Goal: Navigation & Orientation: Find specific page/section

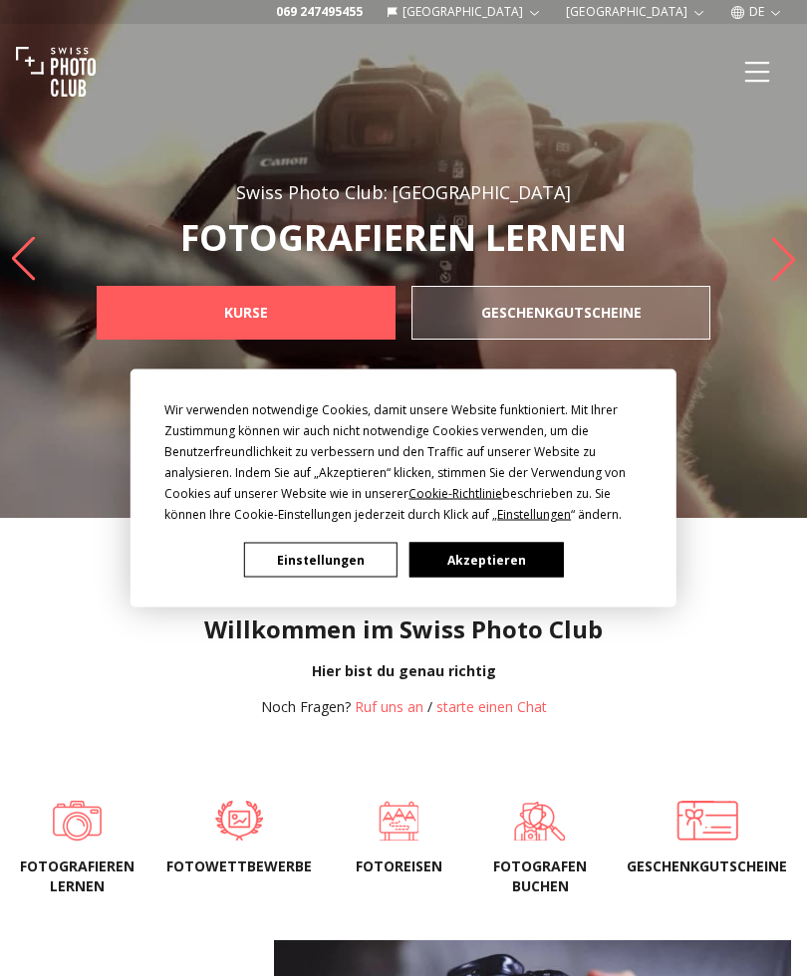
click at [526, 550] on button "Akzeptieren" at bounding box center [485, 560] width 153 height 35
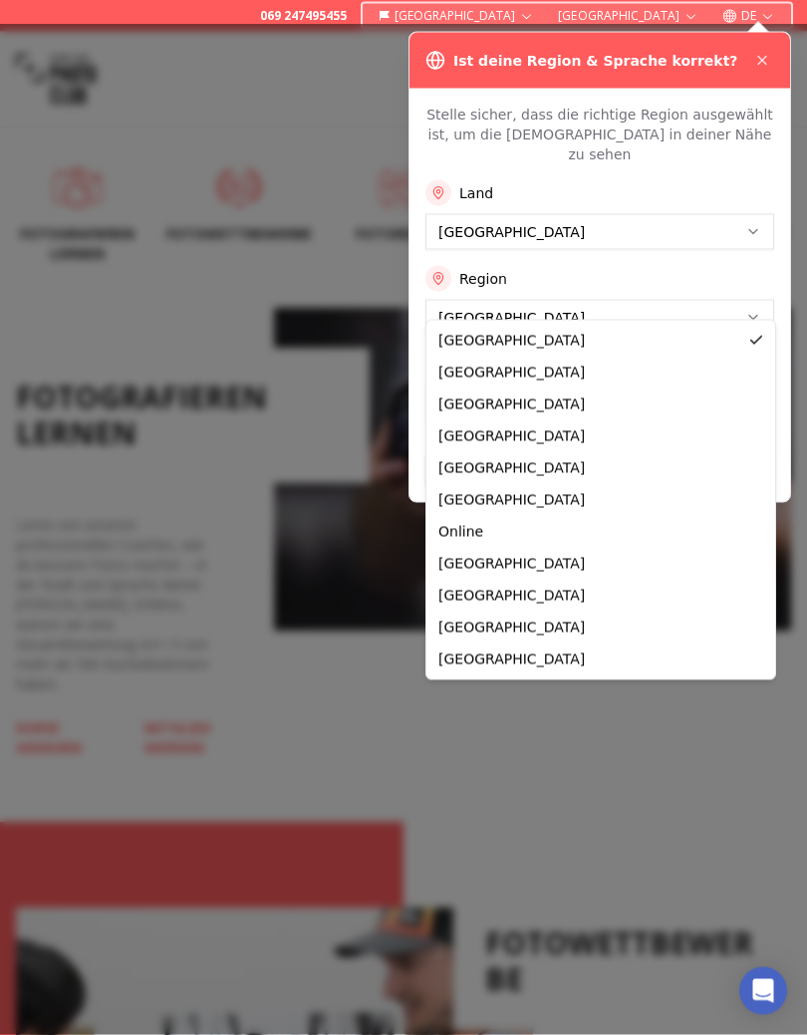
scroll to position [632, 0]
click at [467, 463] on button "Anwenden" at bounding box center [599, 470] width 349 height 32
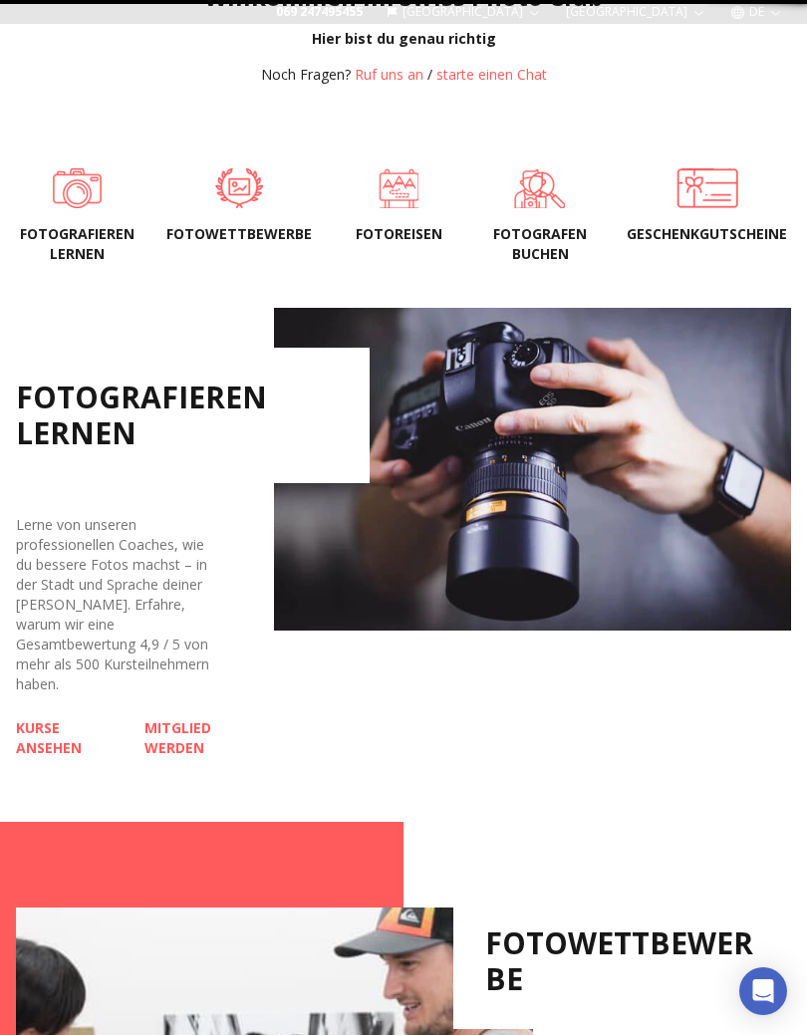
scroll to position [0, 0]
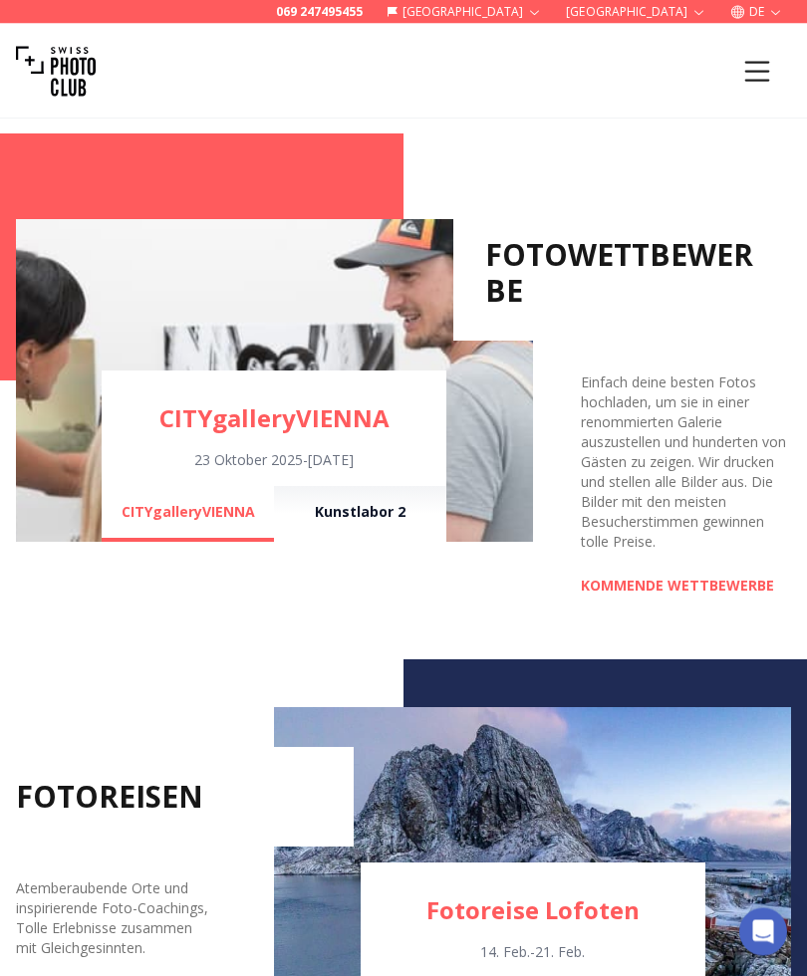
click at [769, 67] on icon "Menu" at bounding box center [757, 72] width 36 height 36
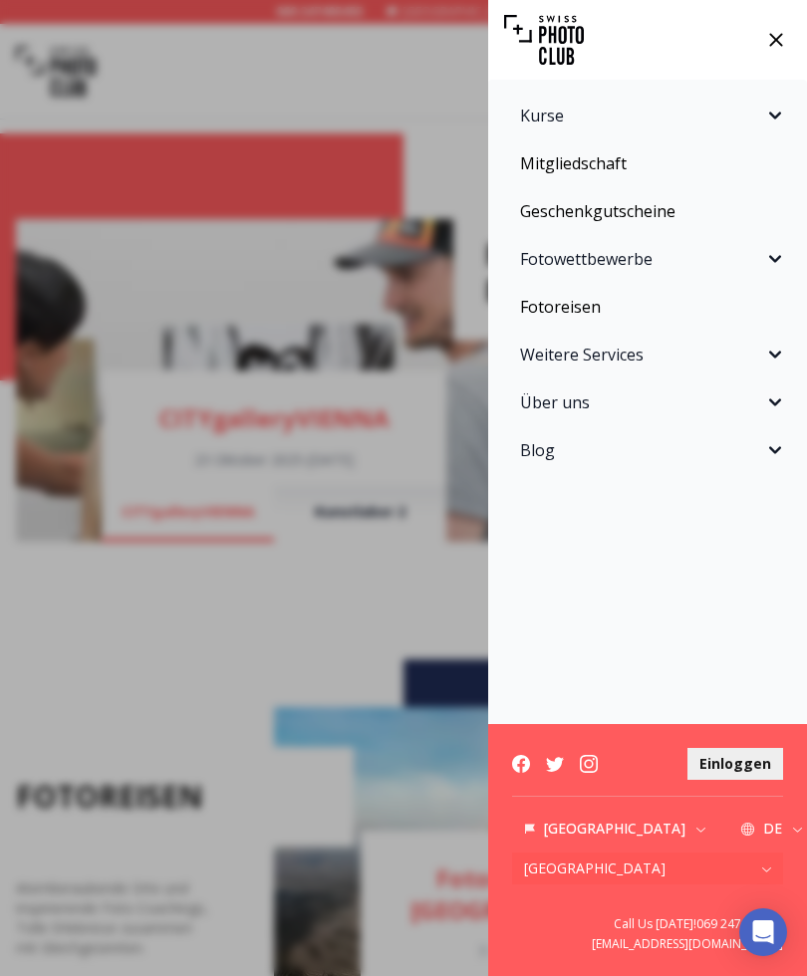
click at [780, 257] on icon "Sidebar" at bounding box center [775, 258] width 12 height 7
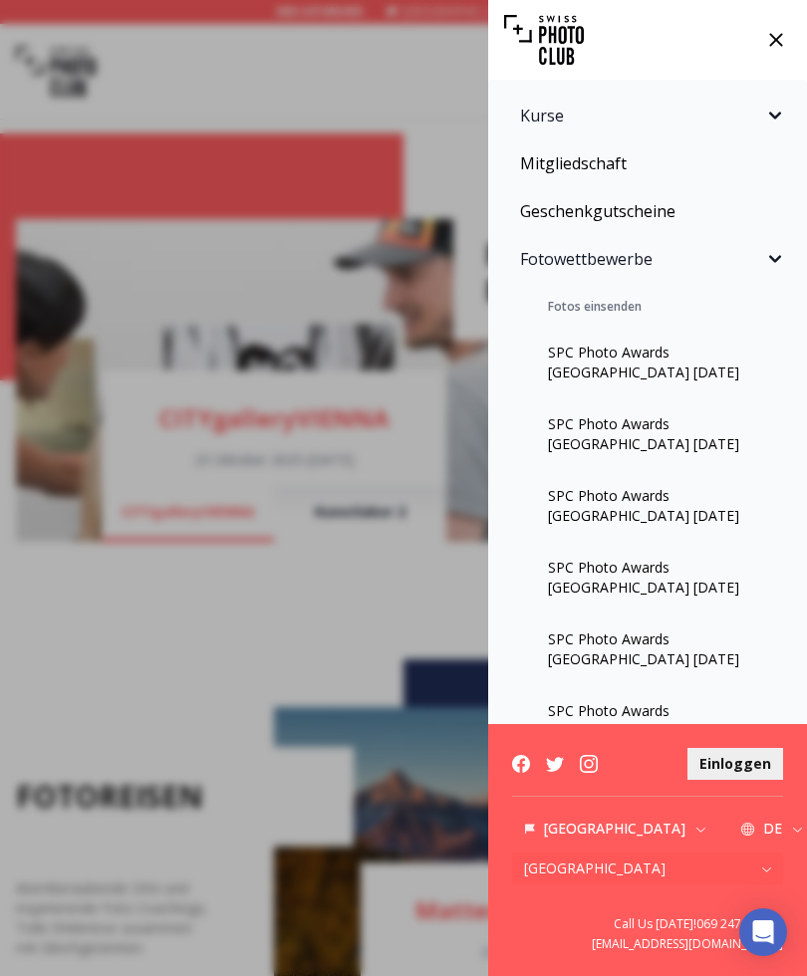
click at [792, 245] on button "Fotowettbewerbe" at bounding box center [647, 259] width 295 height 40
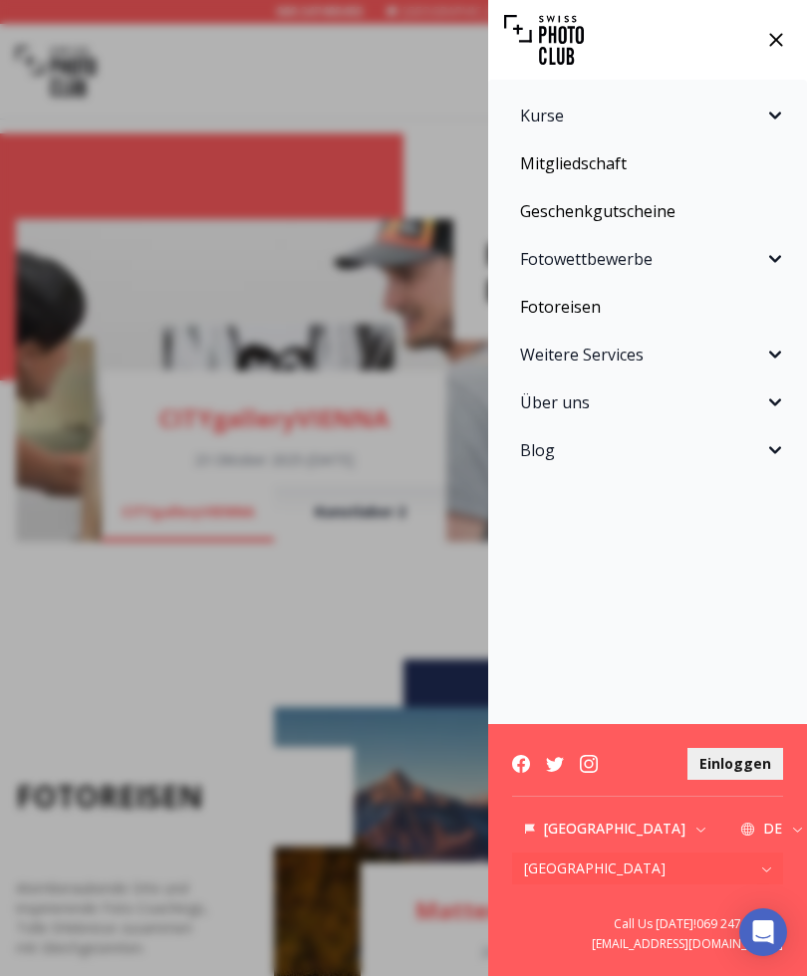
click at [777, 347] on icon "Sidebar" at bounding box center [775, 355] width 24 height 24
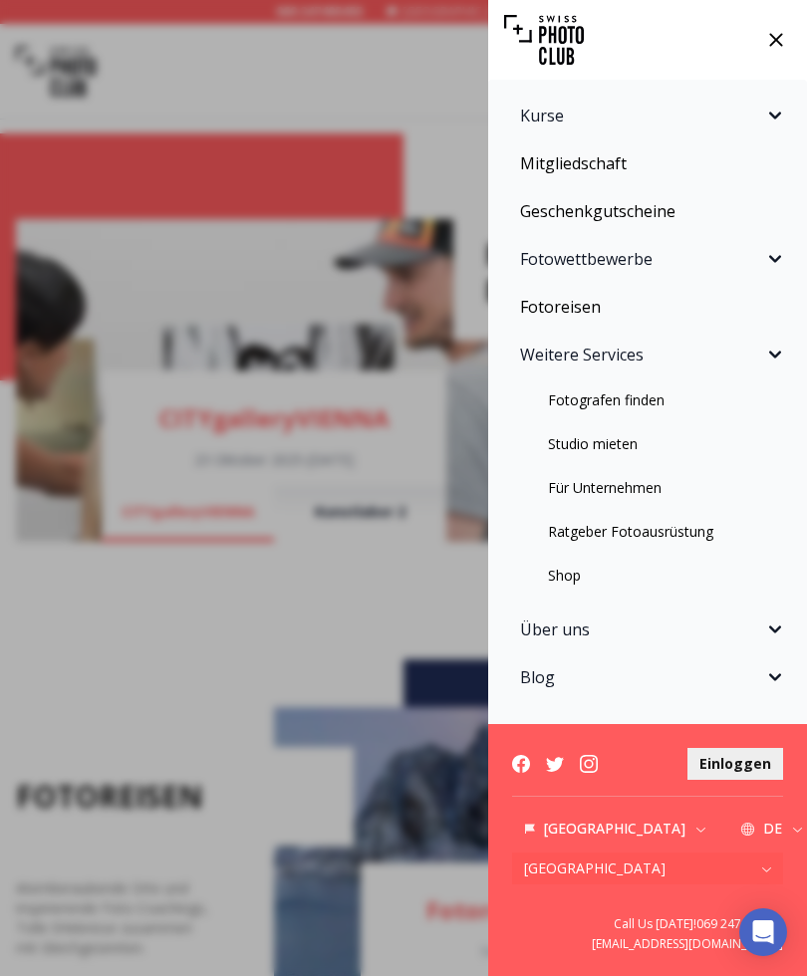
click at [775, 360] on icon "Sidebar" at bounding box center [775, 355] width 24 height 24
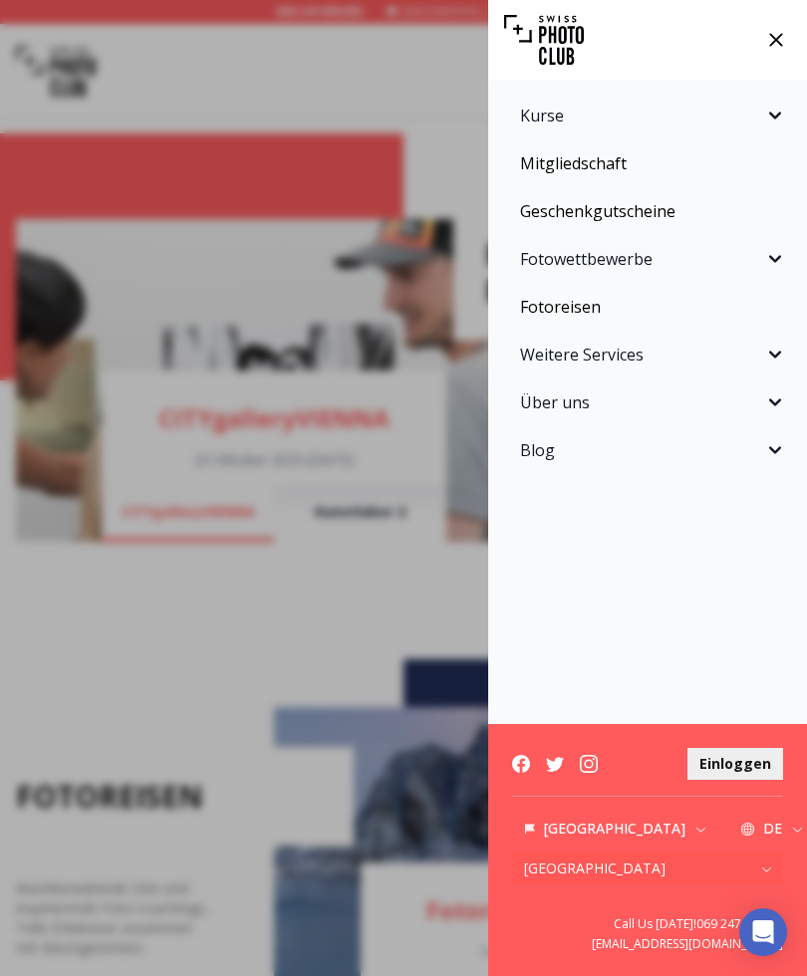
click at [783, 400] on icon "Sidebar" at bounding box center [775, 402] width 24 height 24
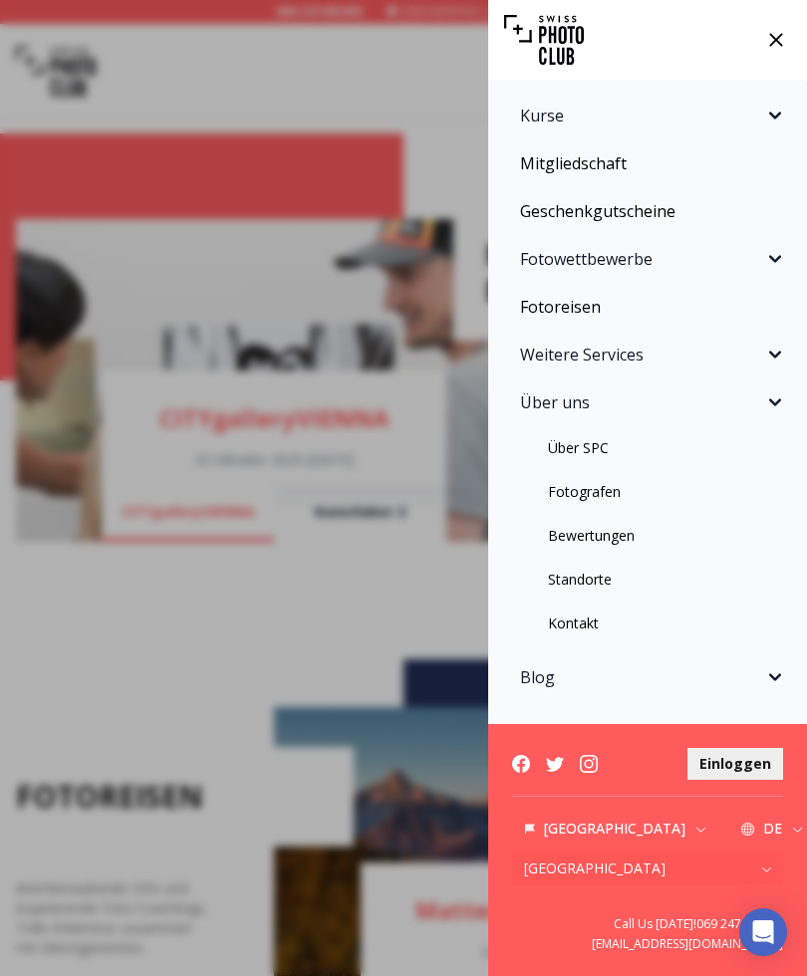
click at [653, 440] on link "Über SPC" at bounding box center [647, 448] width 295 height 36
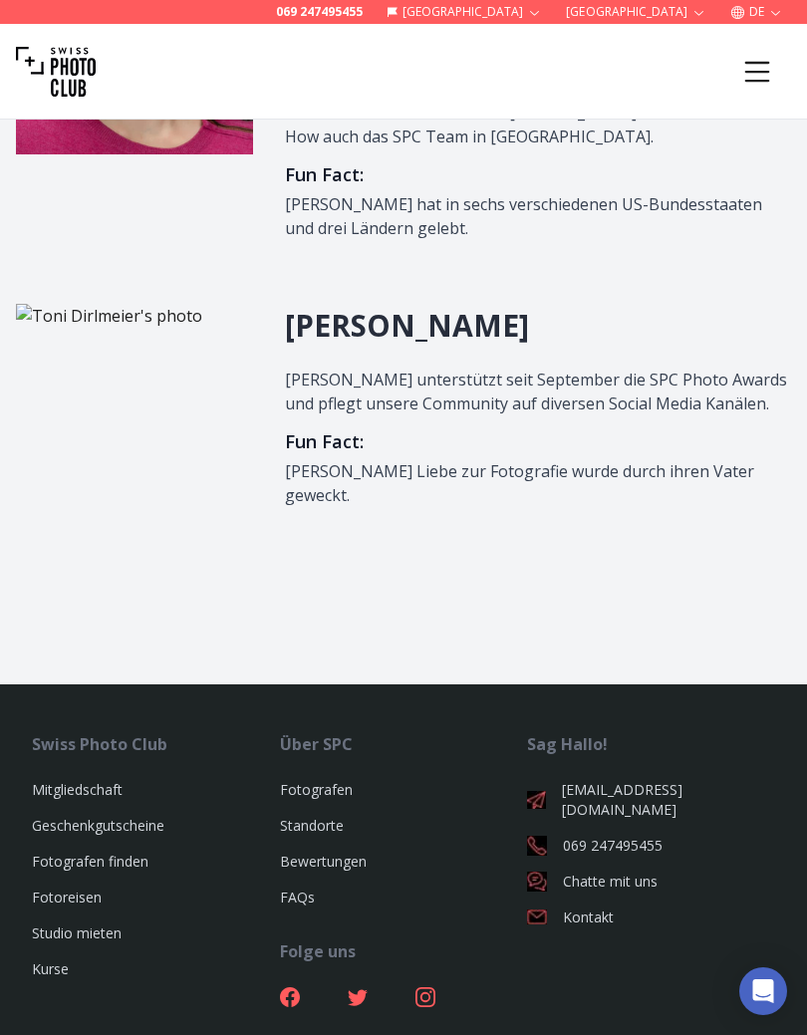
scroll to position [2345, 0]
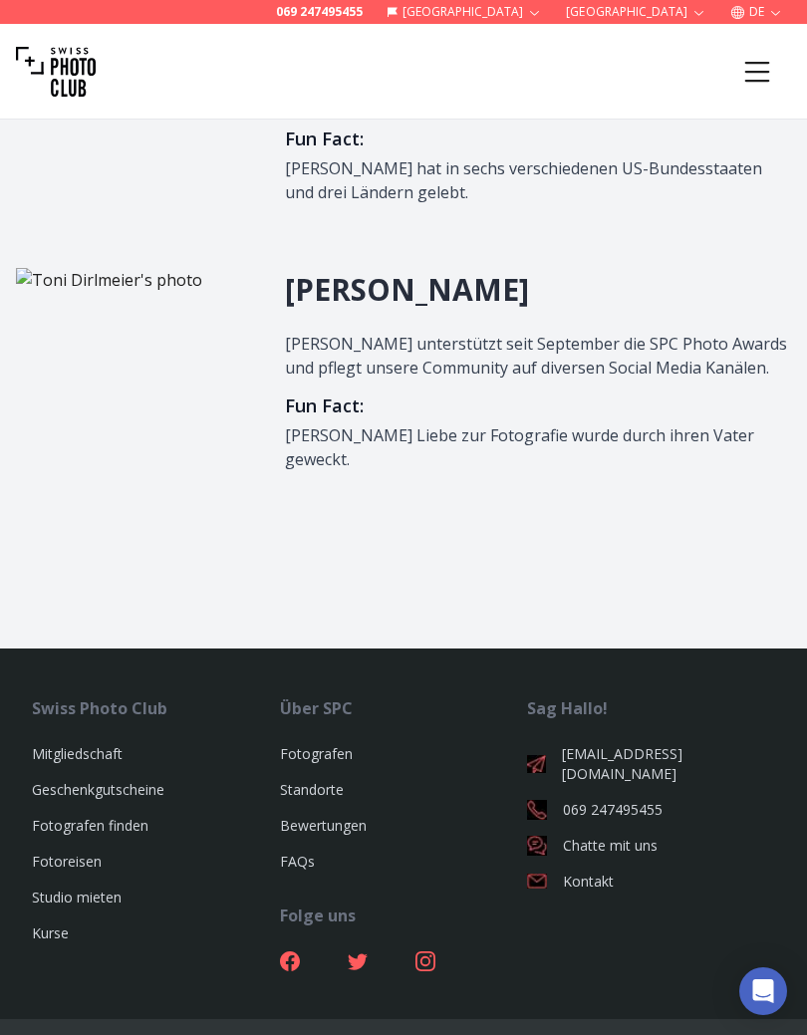
click at [769, 65] on icon "Menu" at bounding box center [757, 72] width 36 height 36
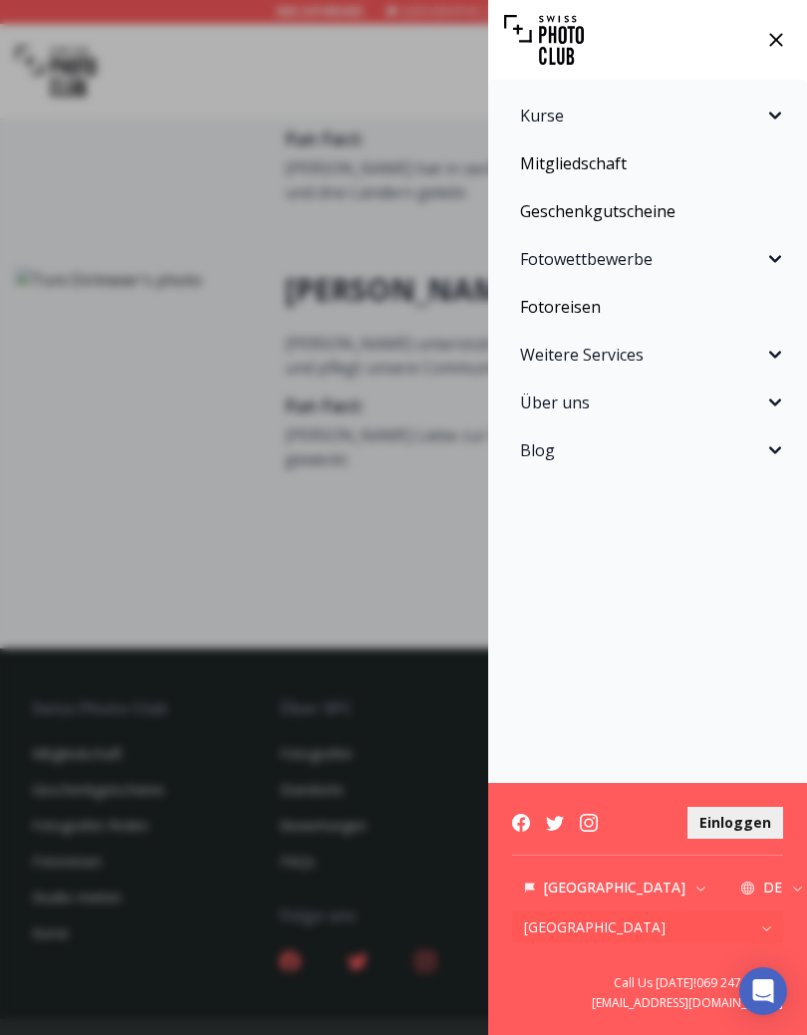
click at [764, 129] on button "Kurse" at bounding box center [647, 116] width 295 height 40
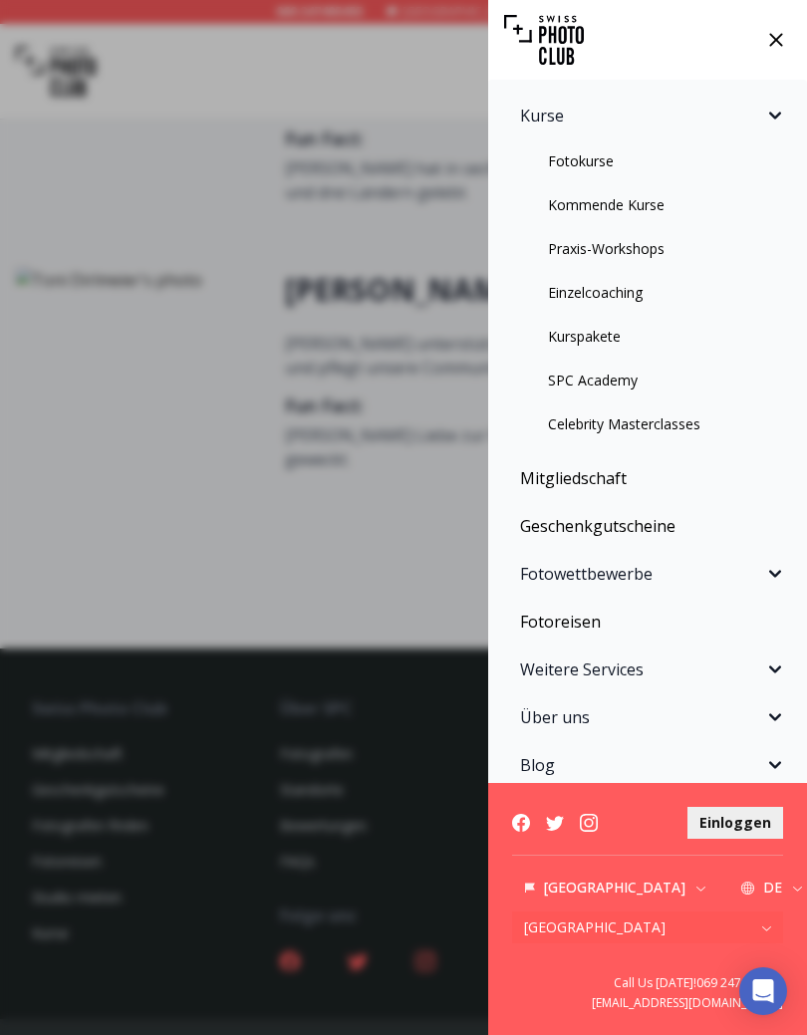
click at [648, 158] on link "Fotokurse" at bounding box center [647, 161] width 295 height 36
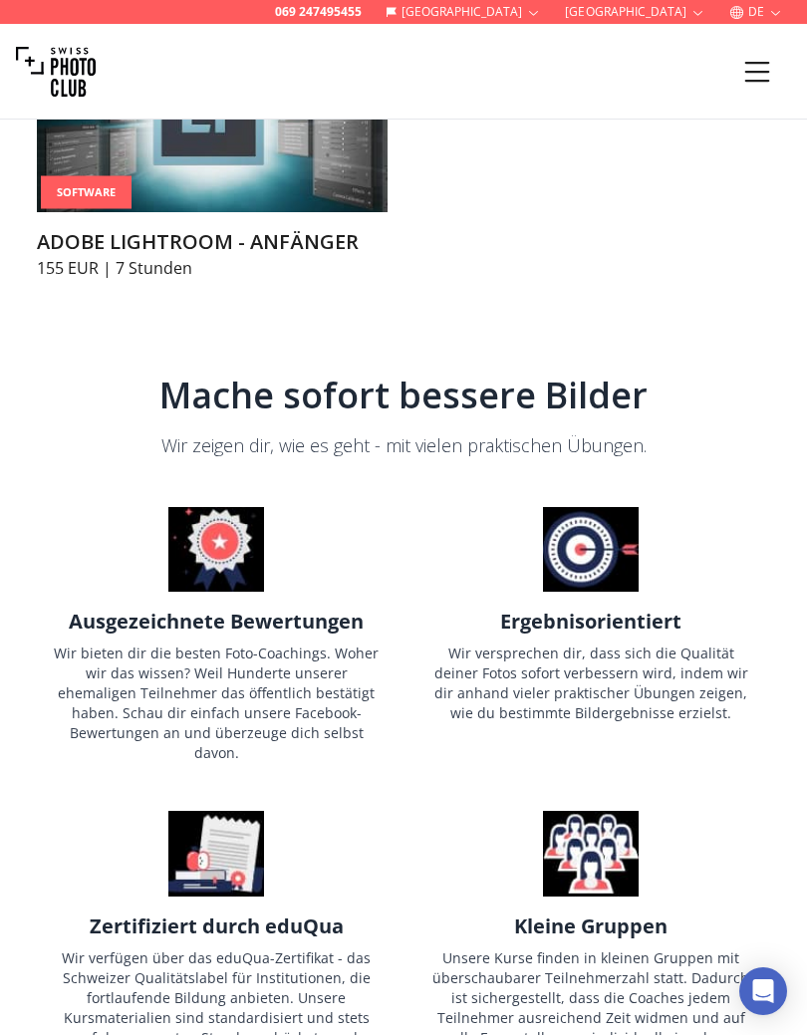
scroll to position [3854, 0]
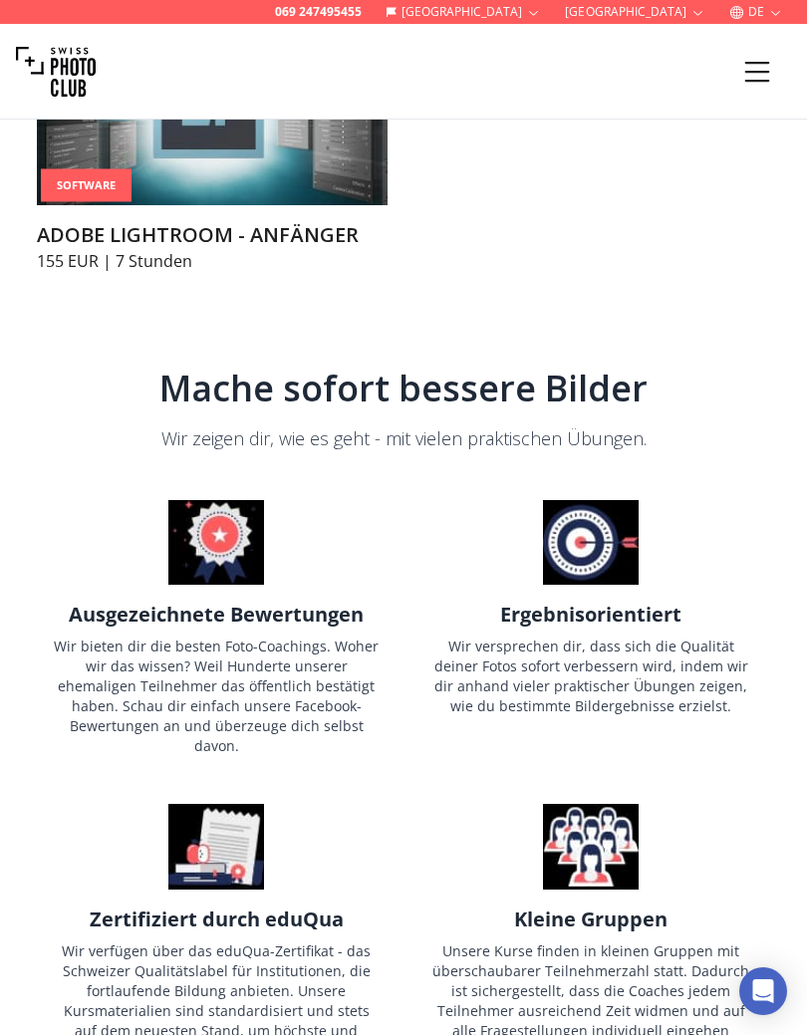
click at [761, 80] on icon "Menu" at bounding box center [757, 71] width 25 height 20
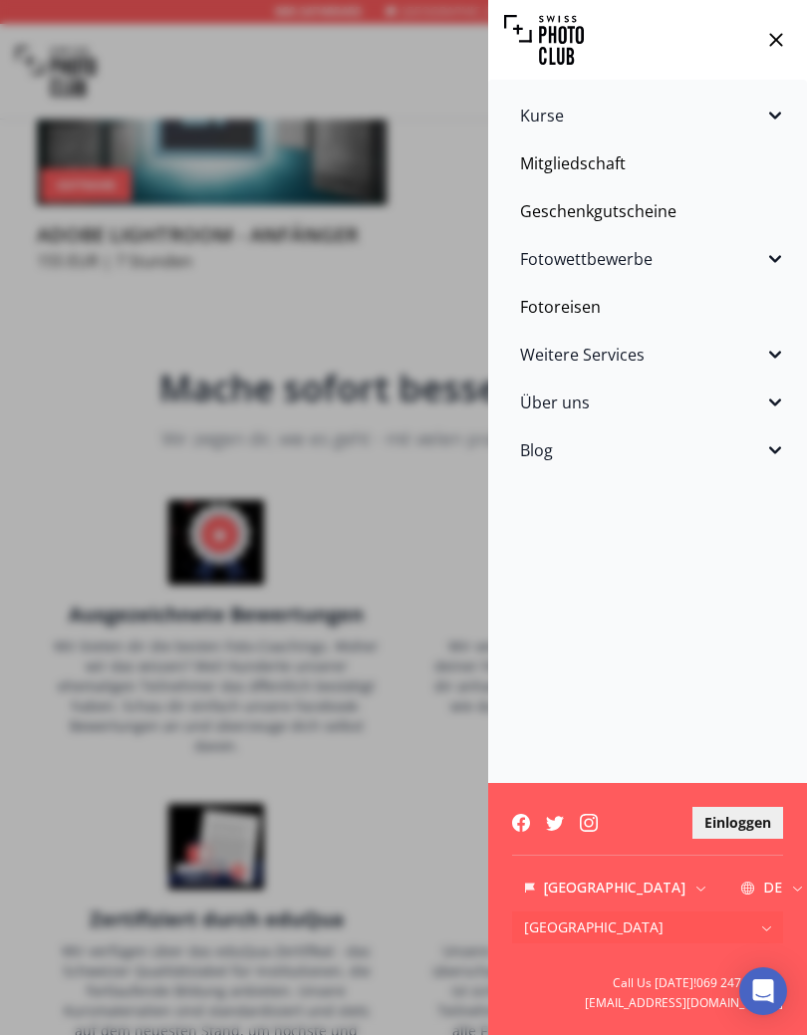
click at [792, 106] on button "Kurse" at bounding box center [647, 116] width 295 height 40
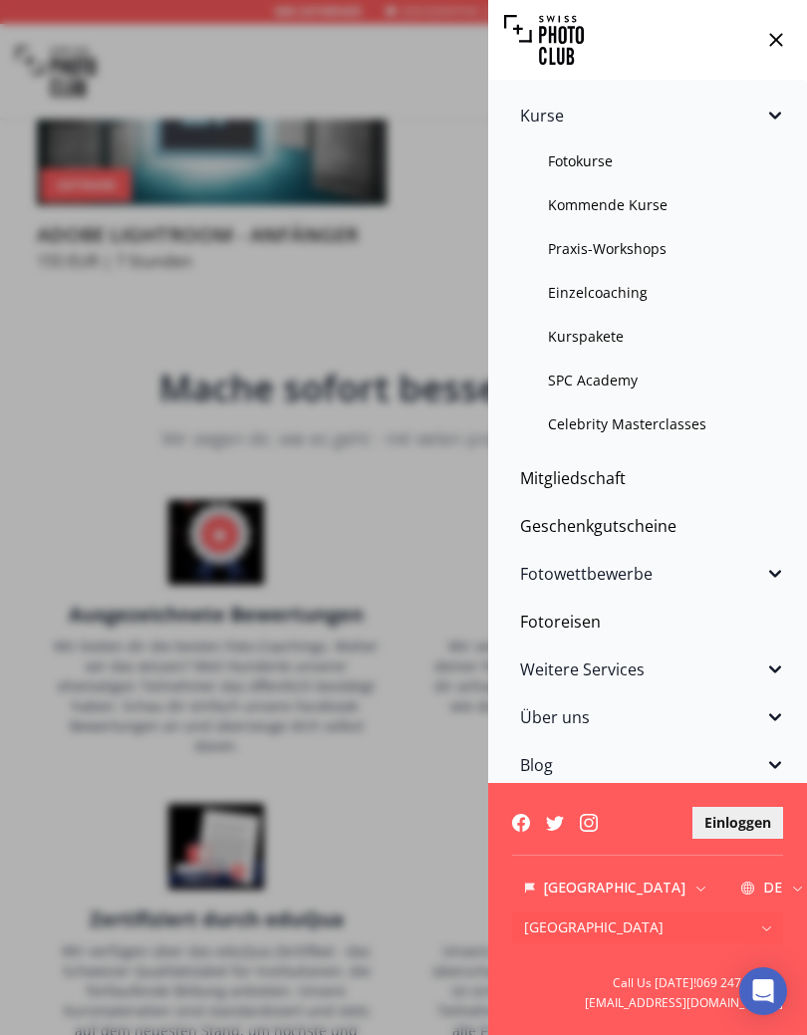
click at [648, 367] on link "SPC Academy" at bounding box center [647, 380] width 295 height 36
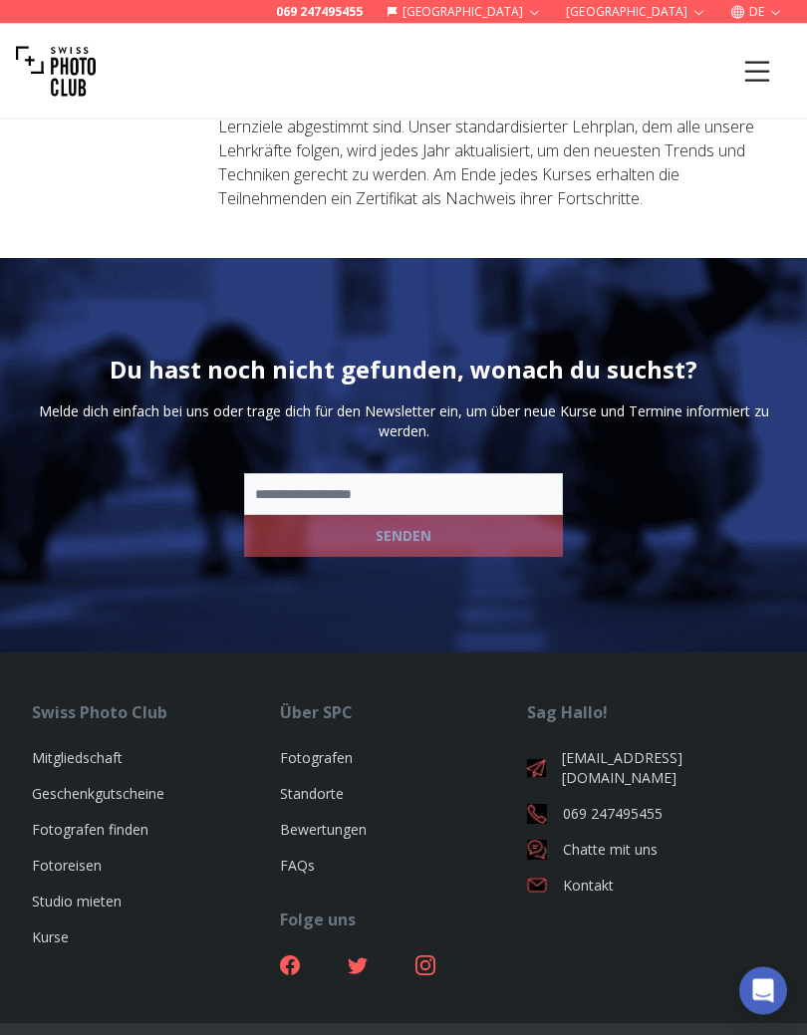
scroll to position [4721, 0]
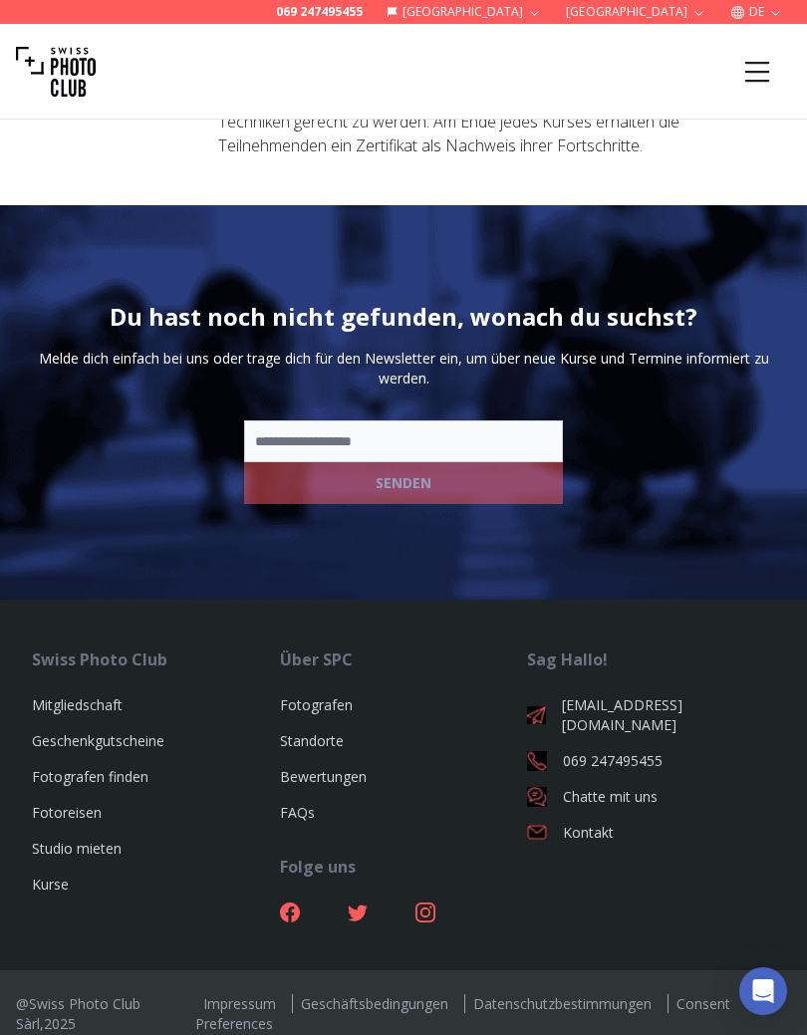
click at [772, 61] on icon "Menu" at bounding box center [757, 72] width 36 height 36
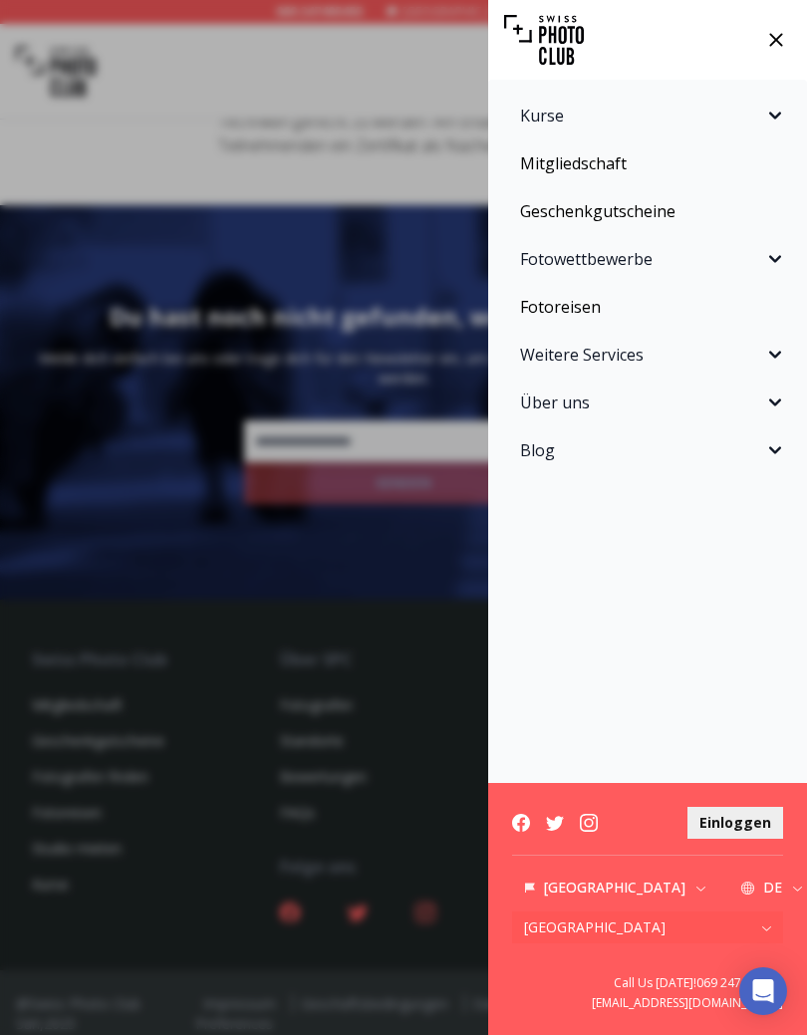
click at [788, 360] on button "Weitere Services" at bounding box center [647, 355] width 295 height 40
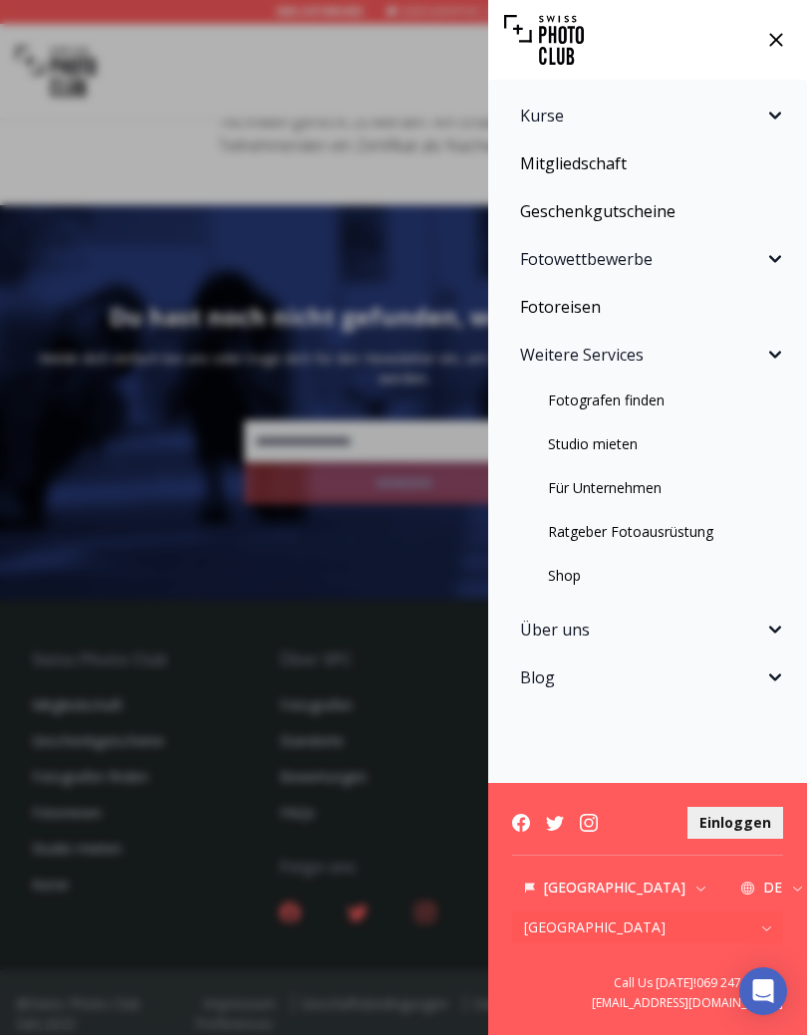
click at [779, 354] on icon "Sidebar" at bounding box center [775, 354] width 12 height 7
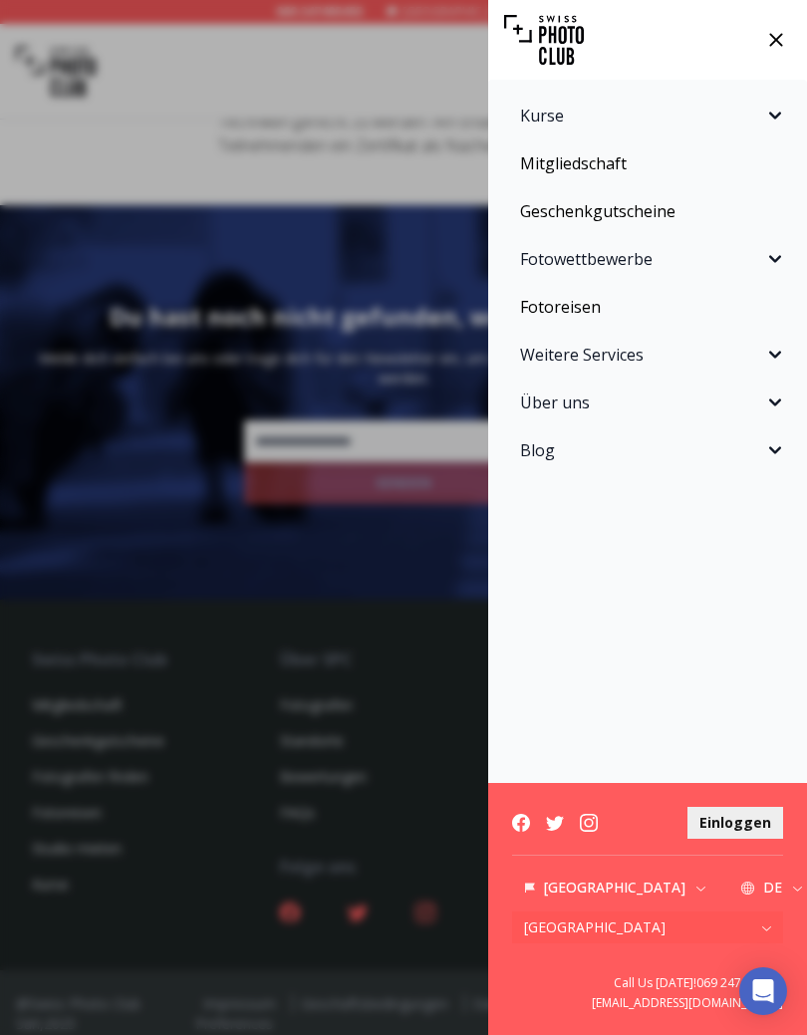
click at [791, 404] on button "Über uns" at bounding box center [647, 402] width 295 height 40
click at [787, 675] on button "Blog" at bounding box center [647, 677] width 295 height 40
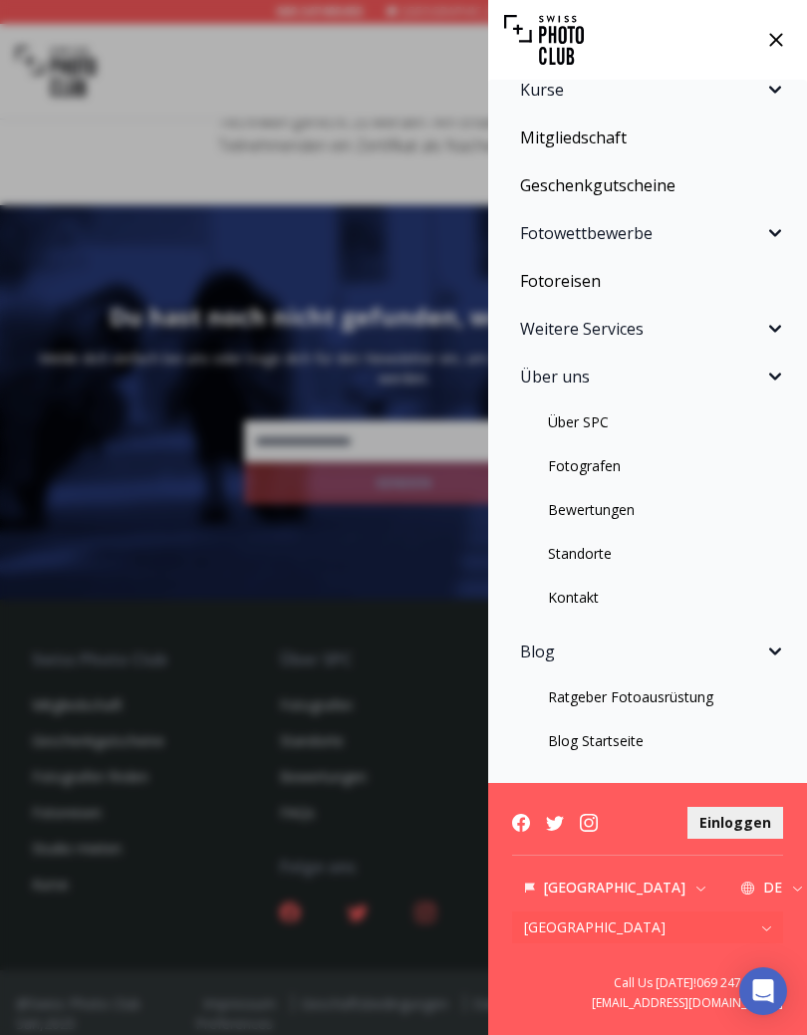
scroll to position [26, 0]
click at [641, 739] on link "Blog Startseite" at bounding box center [647, 741] width 295 height 36
